Goal: Browse casually: Explore the website without a specific task or goal

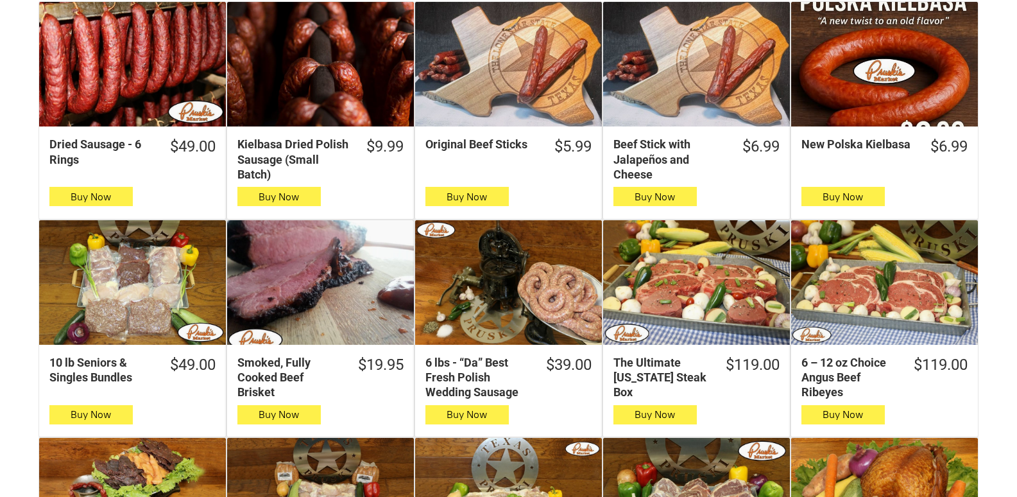
scroll to position [578, 0]
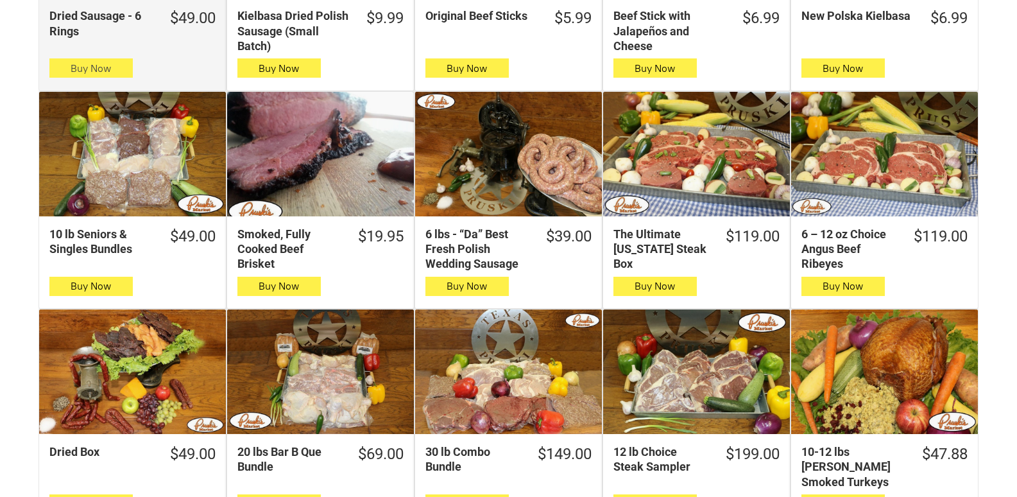
click at [64, 65] on button "Buy Now" at bounding box center [90, 67] width 83 height 19
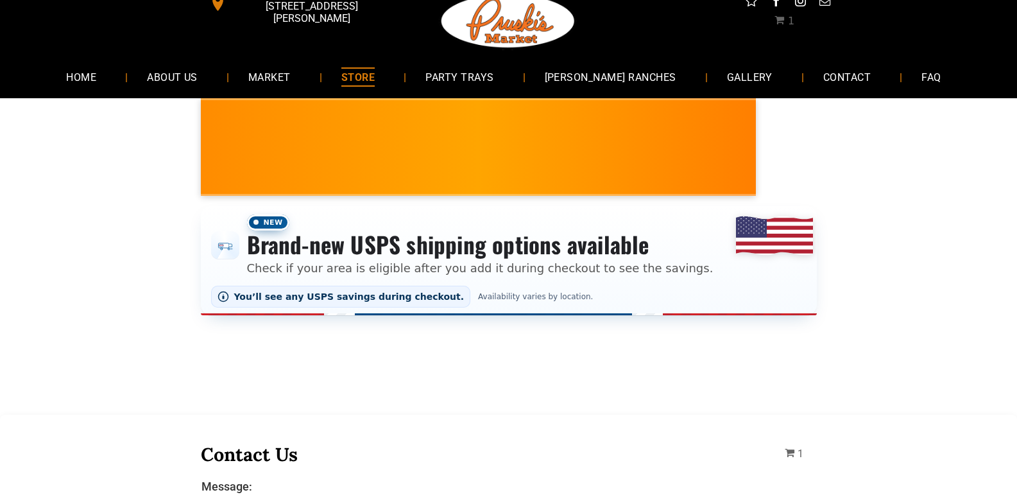
scroll to position [0, 0]
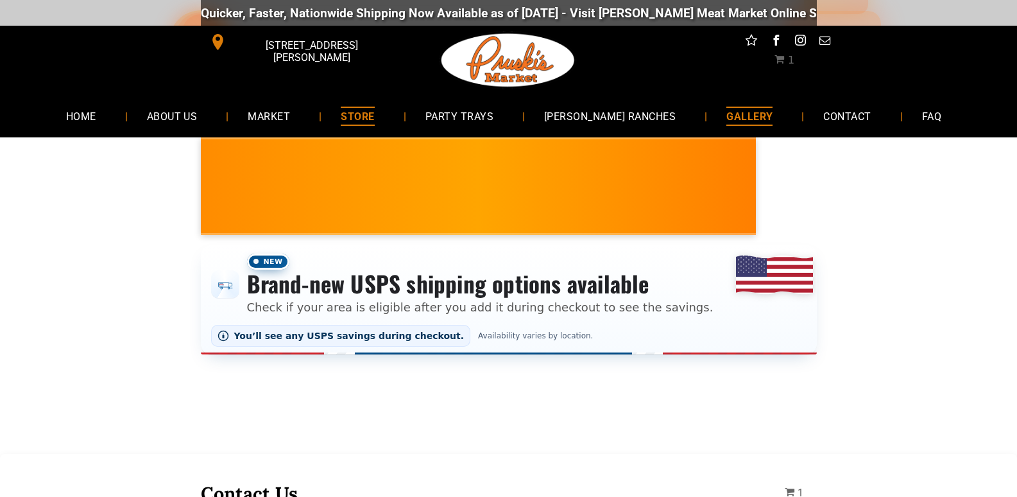
click at [707, 102] on link "GALLERY" at bounding box center [749, 116] width 85 height 34
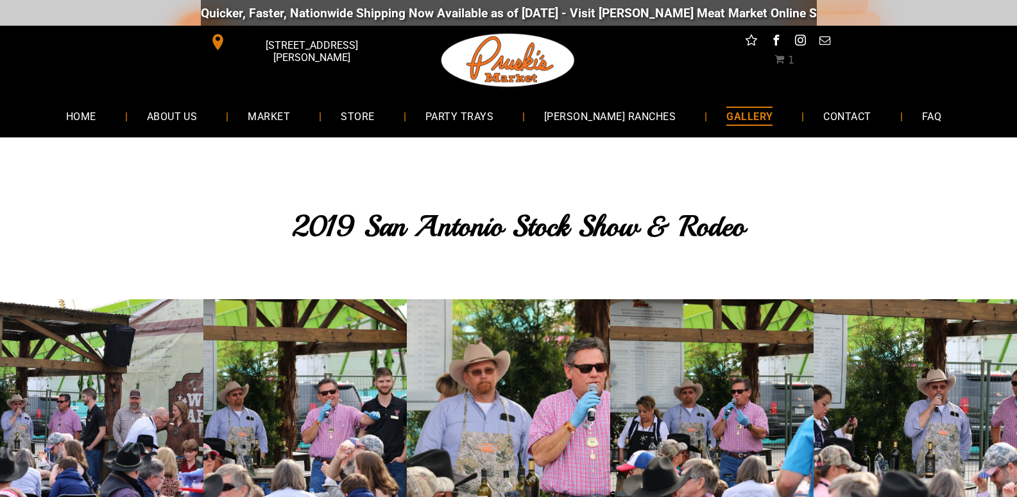
click at [216, 48] on span at bounding box center [217, 42] width 17 height 17
